Goal: Transaction & Acquisition: Purchase product/service

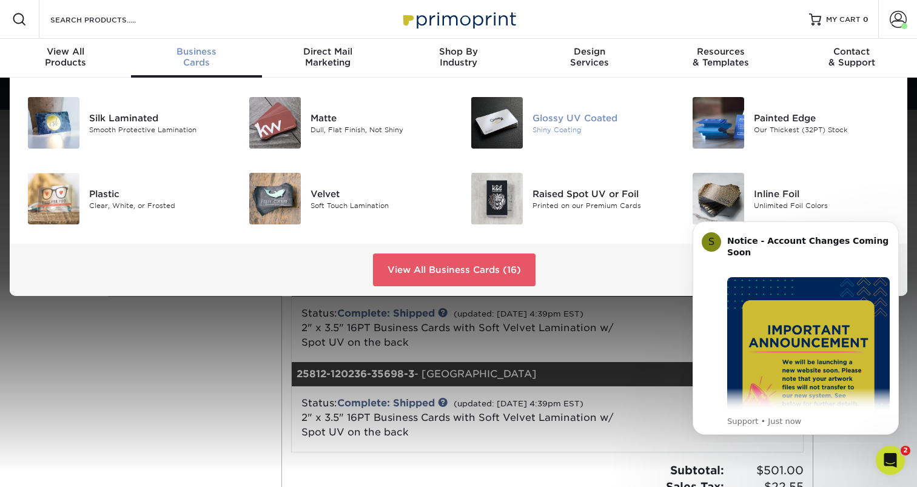
click at [518, 126] on img at bounding box center [497, 123] width 52 height 52
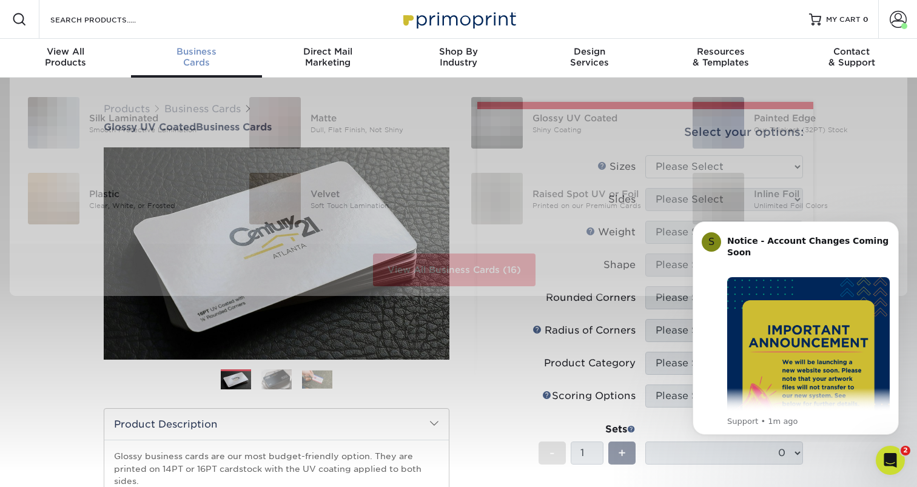
click at [220, 56] on span "Business" at bounding box center [196, 51] width 131 height 11
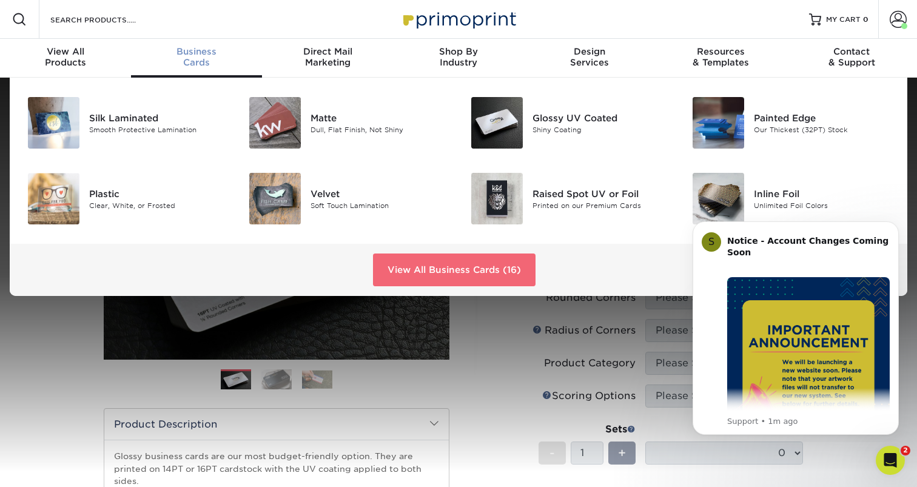
click at [441, 269] on link "View All Business Cards (16)" at bounding box center [454, 269] width 163 height 33
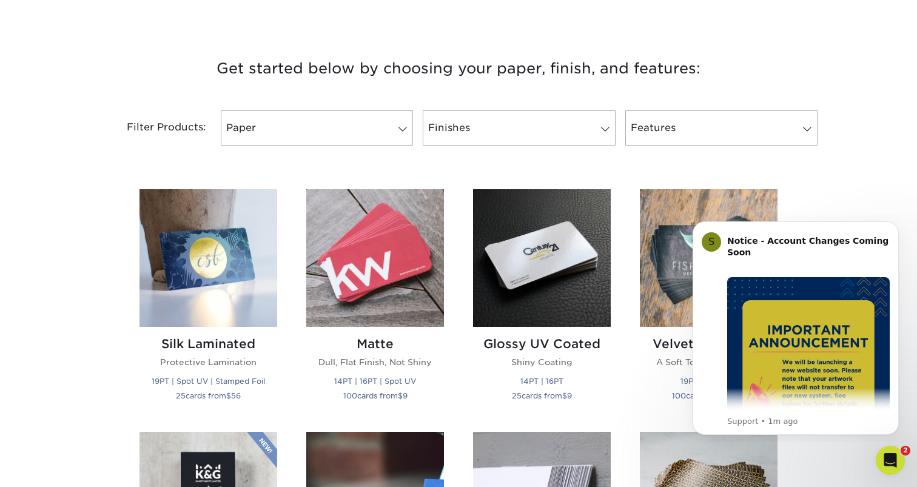
scroll to position [439, 0]
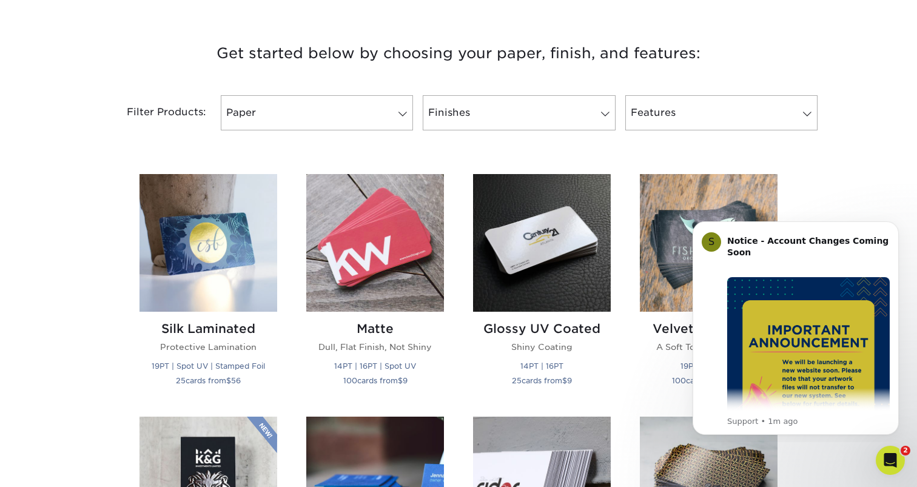
click at [675, 235] on html "S Notice - Account Changes Coming Soon ​ Past Order Files Will Not Transfer: Wh…" at bounding box center [795, 326] width 243 height 232
click at [669, 334] on h2 "Velvet Laminated" at bounding box center [709, 328] width 138 height 15
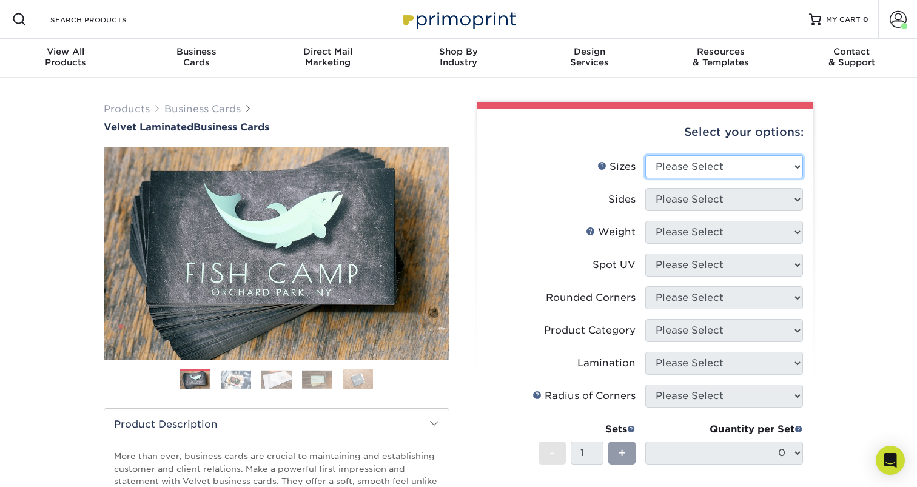
click at [705, 162] on select "Please Select 1.5" x 3.5" - Mini 1.75" x 3.5" - Mini 2" x 2" - Square 2" x 3" -…" at bounding box center [724, 166] width 158 height 23
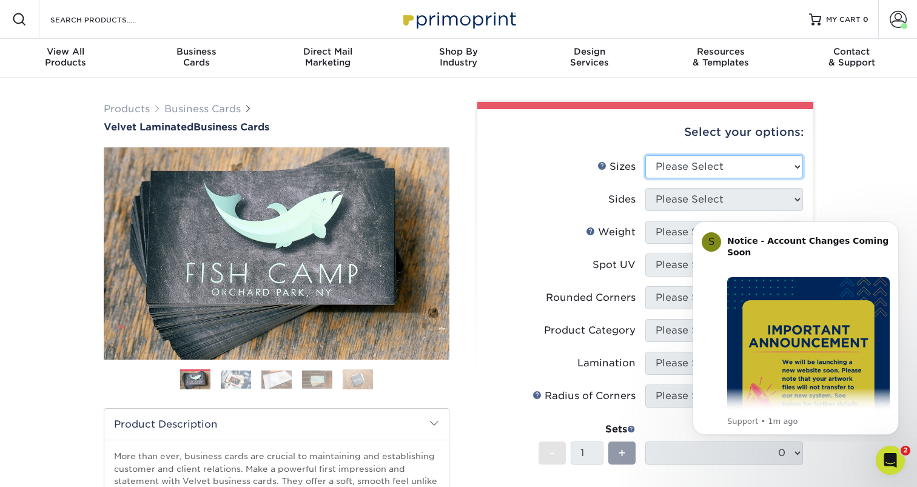
select select "2.00x3.50"
click at [645, 155] on select "Please Select 1.5" x 3.5" - Mini 1.75" x 3.5" - Mini 2" x 2" - Square 2" x 3" -…" at bounding box center [724, 166] width 158 height 23
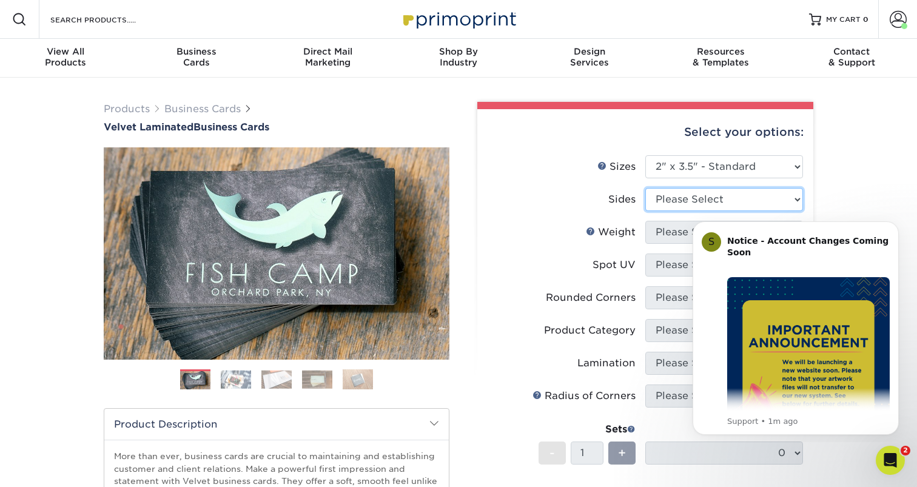
click at [718, 192] on select "Please Select Print Both Sides Print Front Only" at bounding box center [724, 199] width 158 height 23
select select "13abbda7-1d64-4f25-8bb2-c179b224825d"
click at [645, 188] on select "Please Select Print Both Sides Print Front Only" at bounding box center [724, 199] width 158 height 23
click at [679, 225] on html "S Notice - Account Changes Coming Soon ​ Past Order Files Will Not Transfer: Wh…" at bounding box center [795, 326] width 243 height 232
click at [680, 234] on body "S Notice - Account Changes Coming Soon ​ Past Order Files Will Not Transfer: Wh…" at bounding box center [795, 326] width 233 height 222
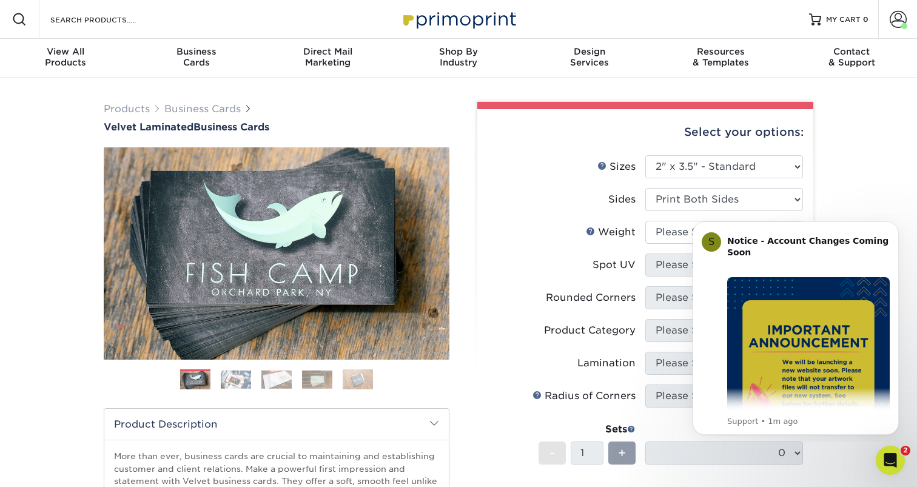
click at [856, 169] on div "Products Business Cards Velvet Laminated Business Cards Previous Next" at bounding box center [458, 402] width 917 height 648
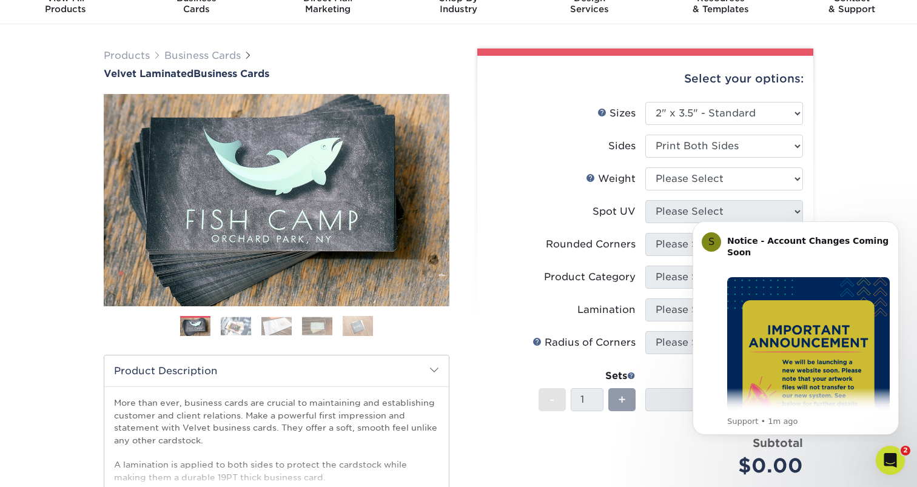
scroll to position [56, 0]
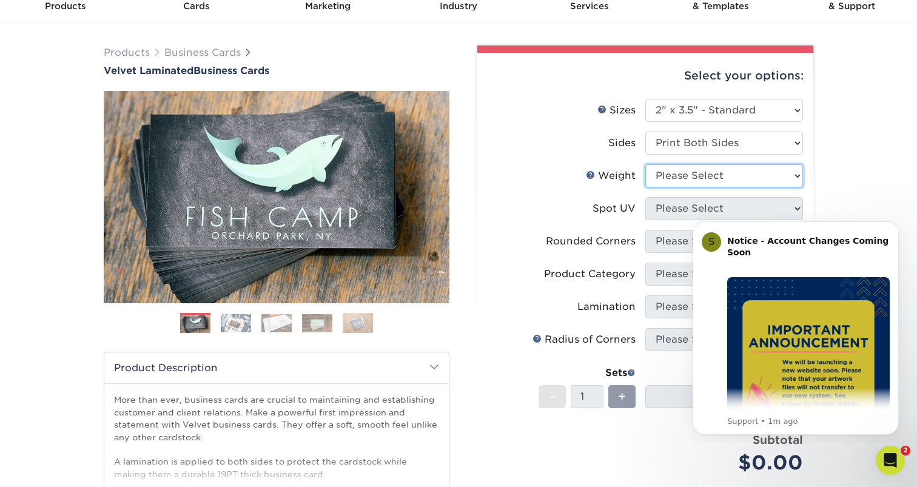
click at [766, 185] on select "Please Select 16PT" at bounding box center [724, 175] width 158 height 23
select select "16PT"
click at [645, 164] on select "Please Select 16PT" at bounding box center [724, 175] width 158 height 23
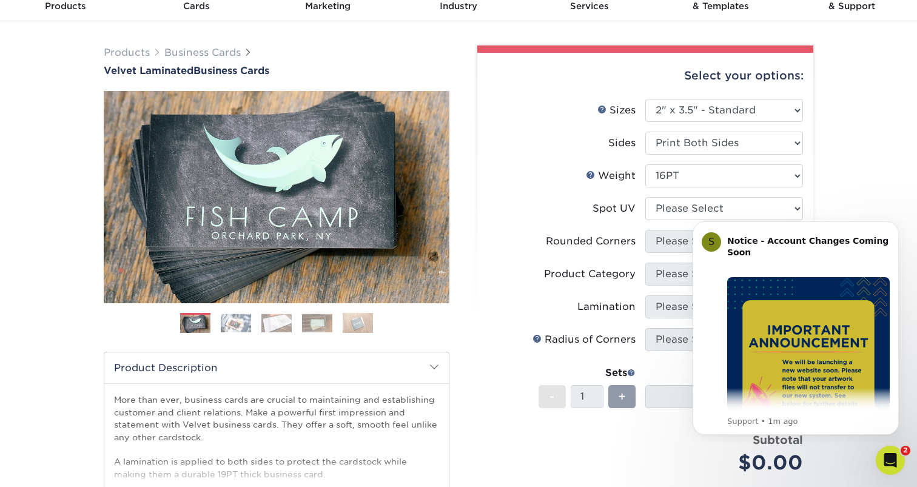
click at [751, 212] on html "S Notice - Account Changes Coming Soon ​ Past Order Files Will Not Transfer: Wh…" at bounding box center [795, 326] width 243 height 232
click at [762, 205] on select "Please Select No Spot UV Front and Back (Both Sides) Front Only Back Only" at bounding box center [724, 208] width 158 height 23
select select "2"
click at [645, 197] on select "Please Select No Spot UV Front and Back (Both Sides) Front Only Back Only" at bounding box center [724, 208] width 158 height 23
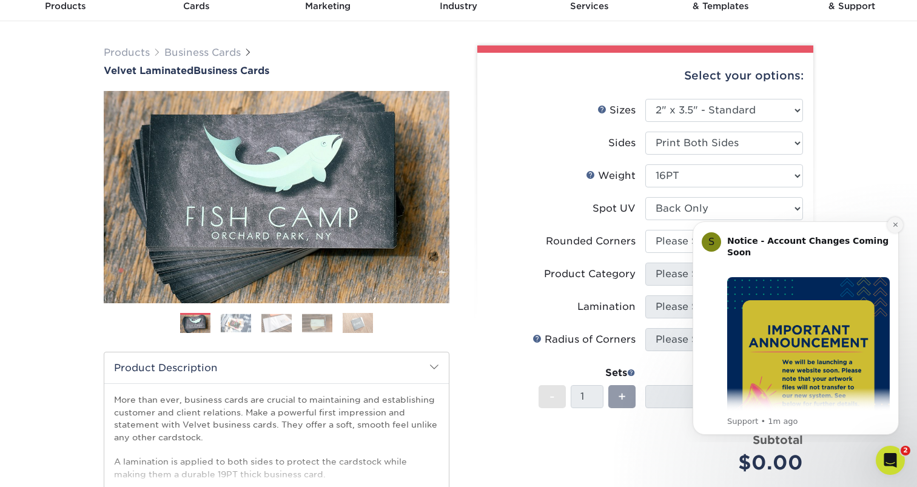
click at [893, 226] on icon "Dismiss notification" at bounding box center [895, 224] width 7 height 7
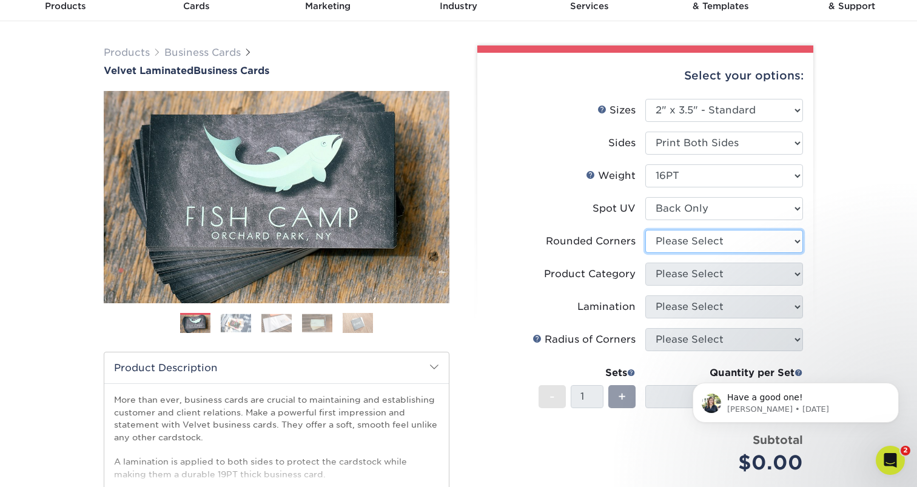
click at [767, 240] on select "Please Select Yes - Round 2 Corners Yes - Round 4 Corners No" at bounding box center [724, 241] width 158 height 23
select select "0"
click at [645, 230] on select "Please Select Yes - Round 2 Corners Yes - Round 4 Corners No" at bounding box center [724, 241] width 158 height 23
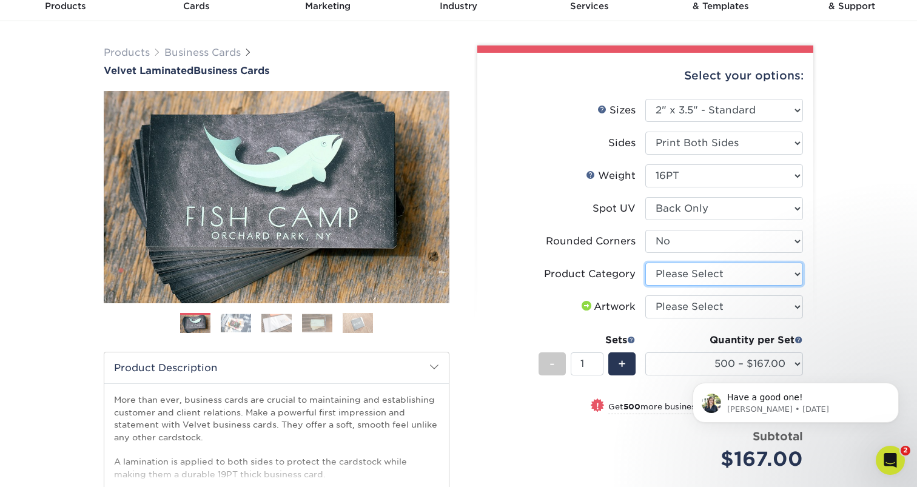
click at [716, 281] on select "Please Select Business Cards" at bounding box center [724, 274] width 158 height 23
select select "3b5148f1-0588-4f88-a218-97bcfdce65c1"
click at [645, 263] on select "Please Select Business Cards" at bounding box center [724, 274] width 158 height 23
click at [708, 312] on div "Have a good one! Irene • 3w ago" at bounding box center [795, 347] width 223 height 152
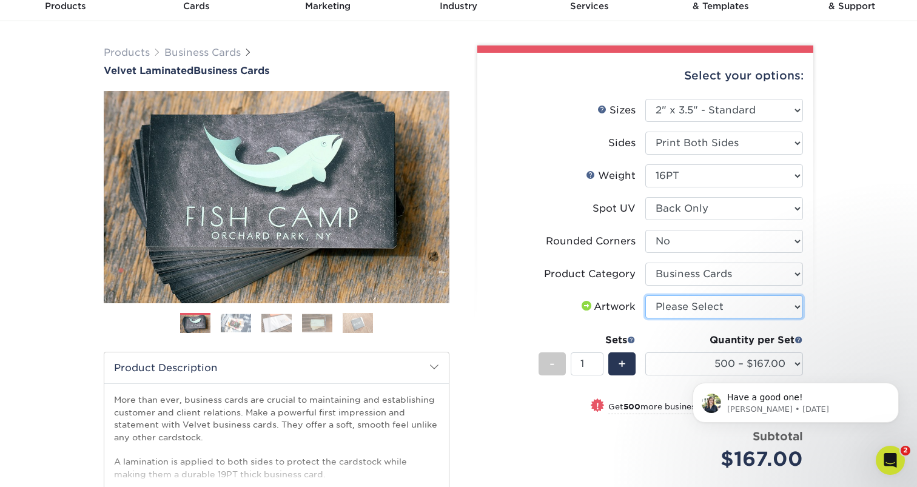
click at [802, 303] on select "Please Select I will upload files I need a design - $100" at bounding box center [724, 306] width 158 height 23
select select "upload"
click at [645, 295] on select "Please Select I will upload files I need a design - $100" at bounding box center [724, 306] width 158 height 23
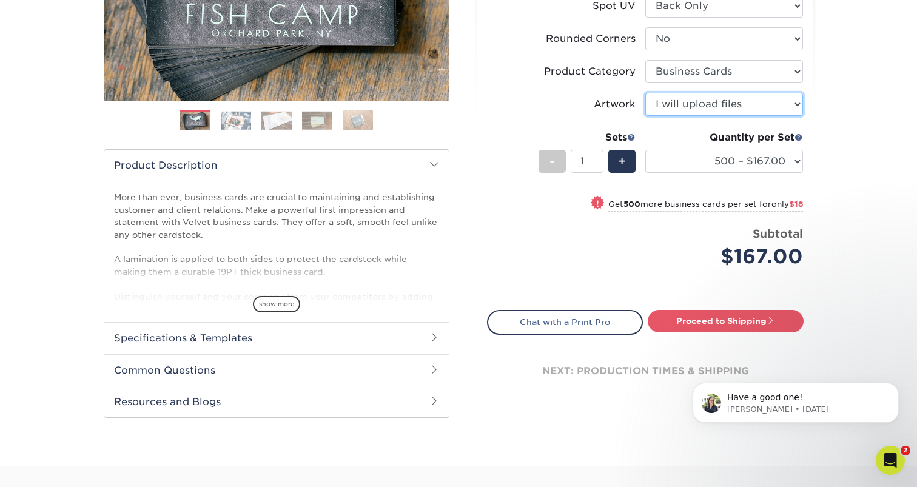
scroll to position [286, 0]
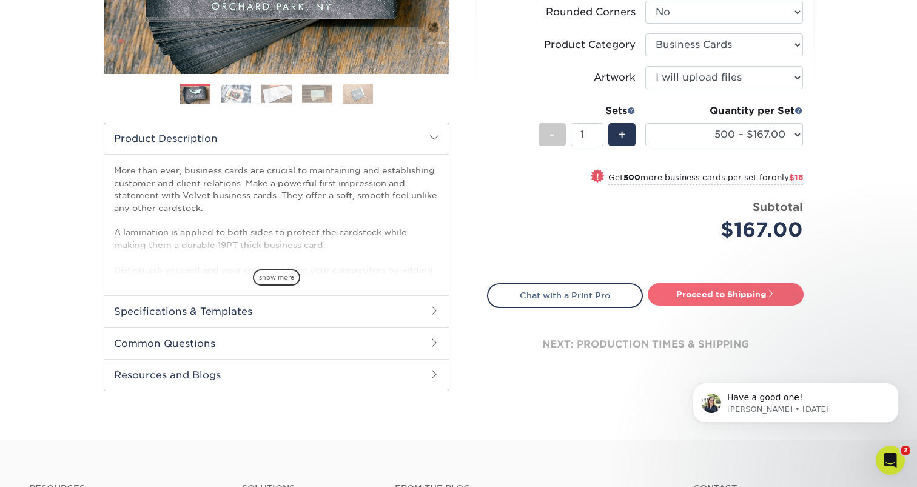
click at [755, 302] on link "Proceed to Shipping" at bounding box center [726, 294] width 156 height 22
type input "Set 1"
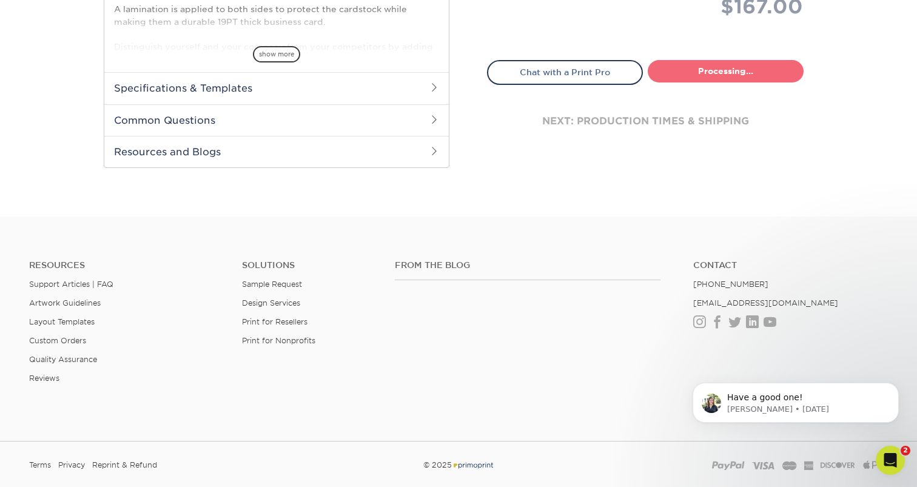
select select "5c2dbf2a-a774-4d73-b9c1-93ceed0974c6"
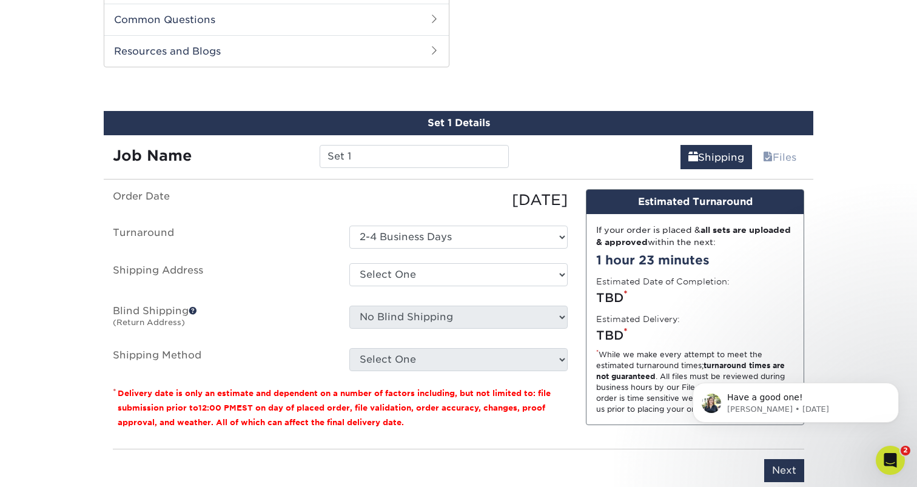
scroll to position [617, 0]
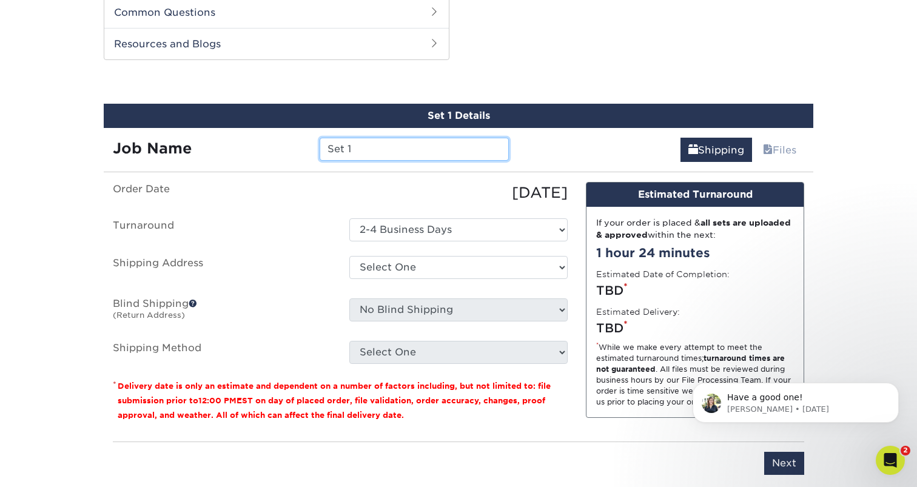
drag, startPoint x: 372, startPoint y: 142, endPoint x: 392, endPoint y: 157, distance: 25.2
click at [392, 158] on input "Set 1" at bounding box center [414, 149] width 189 height 23
type input "Sean Crandall"
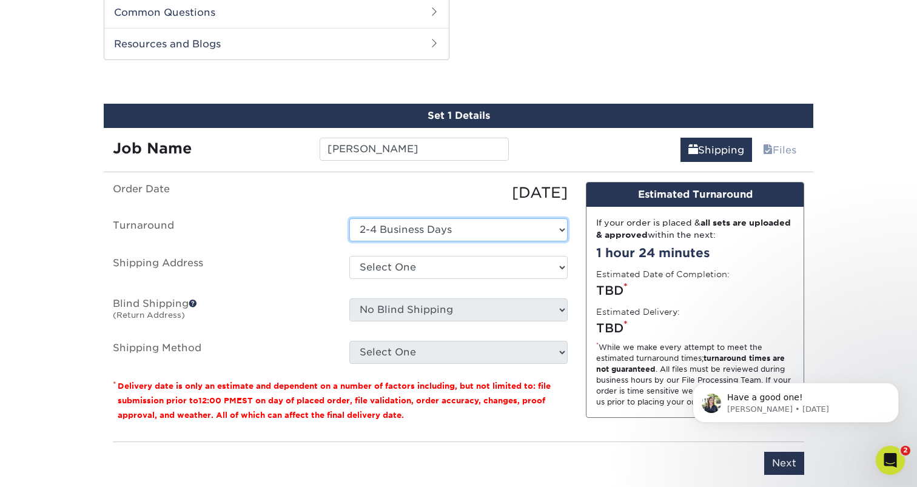
click at [452, 235] on select "Select One 2-4 Business Days" at bounding box center [458, 229] width 218 height 23
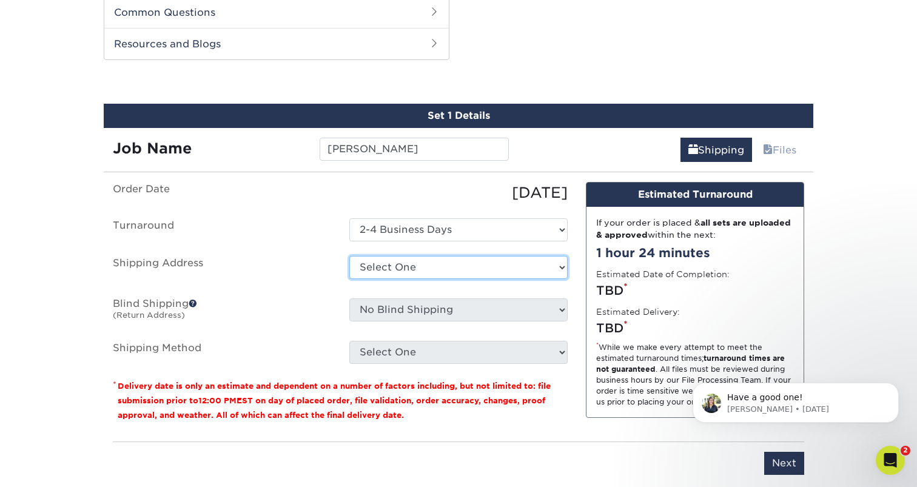
click at [451, 266] on select "Select One Jack's Address Matt's Address Orlando's Address + Add New Address" at bounding box center [458, 267] width 218 height 23
select select "newaddress"
click at [349, 256] on select "Select One Jack's Address Matt's Address Orlando's Address + Add New Address" at bounding box center [458, 267] width 218 height 23
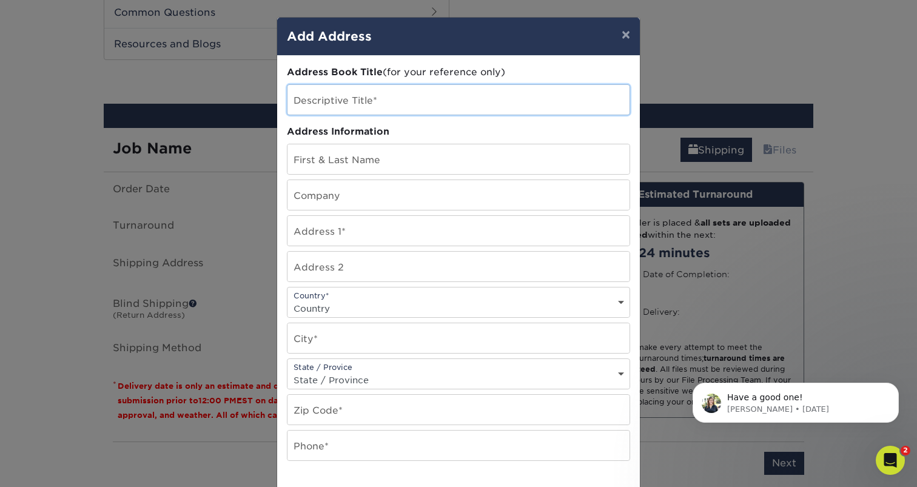
click at [435, 109] on input "text" at bounding box center [458, 100] width 342 height 30
type input "s"
type input "Sean's Address"
